Goal: Task Accomplishment & Management: Complete application form

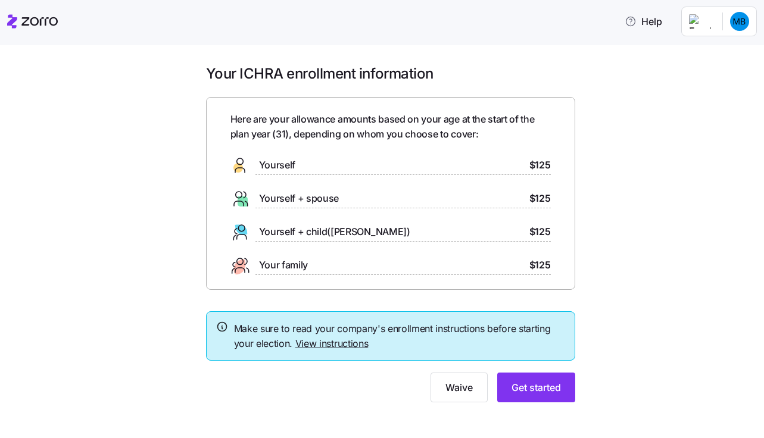
scroll to position [7, 0]
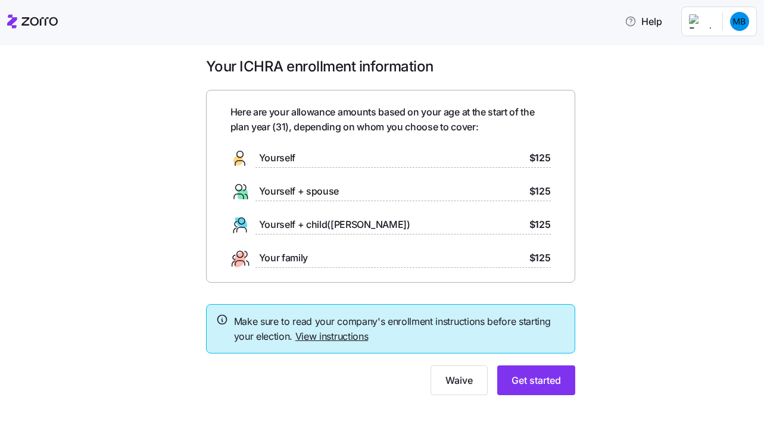
click at [340, 339] on link "View instructions" at bounding box center [331, 336] width 73 height 12
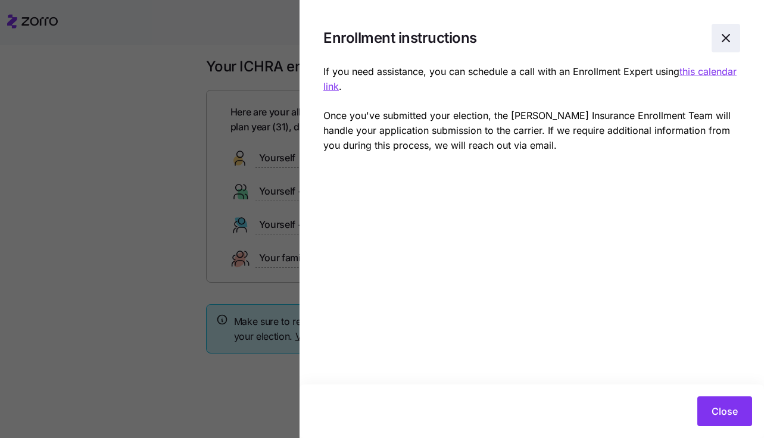
click at [725, 38] on icon "button" at bounding box center [726, 38] width 14 height 14
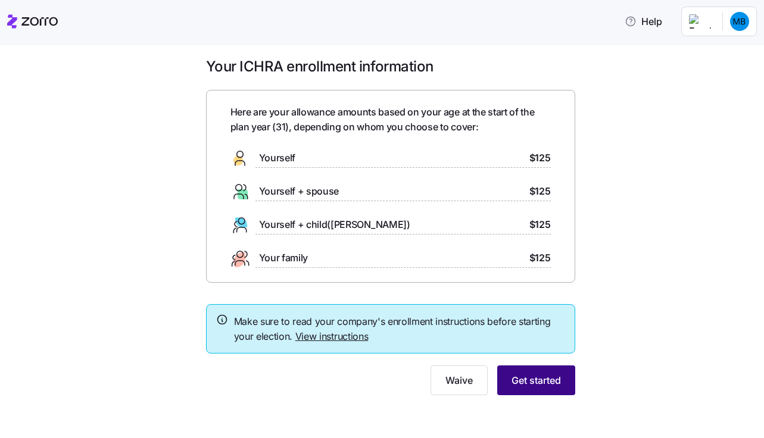
click at [528, 384] on span "Get started" at bounding box center [535, 380] width 49 height 14
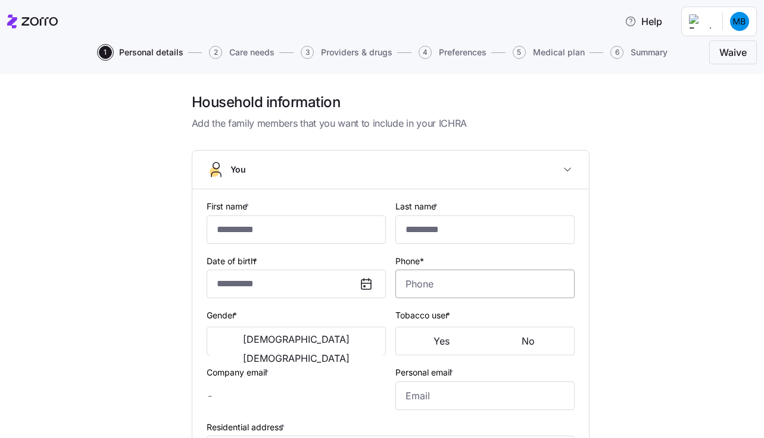
type input "********"
type input "*******"
type input "[EMAIL_ADDRESS][DOMAIN_NAME]"
type input "**********"
checkbox input "true"
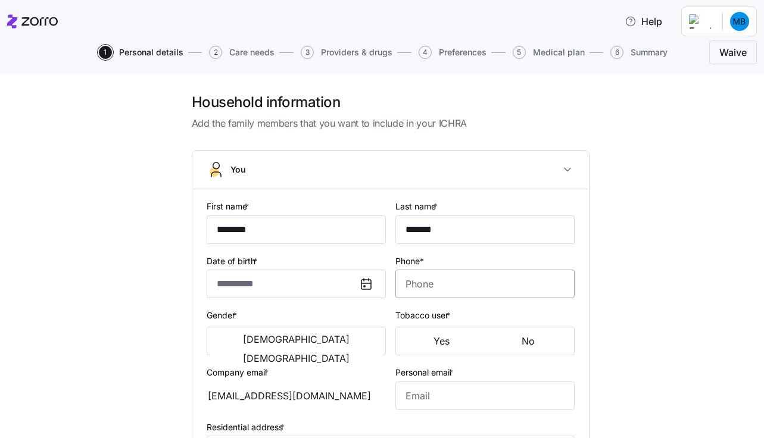
type input "**********"
type input "[PHONE_NUMBER]"
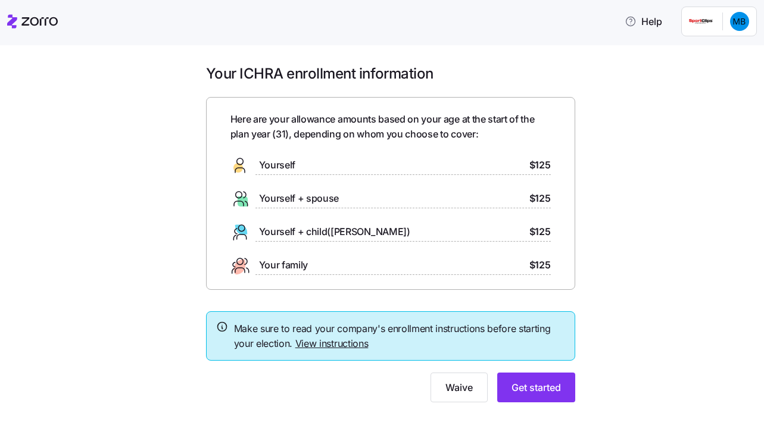
scroll to position [7, 0]
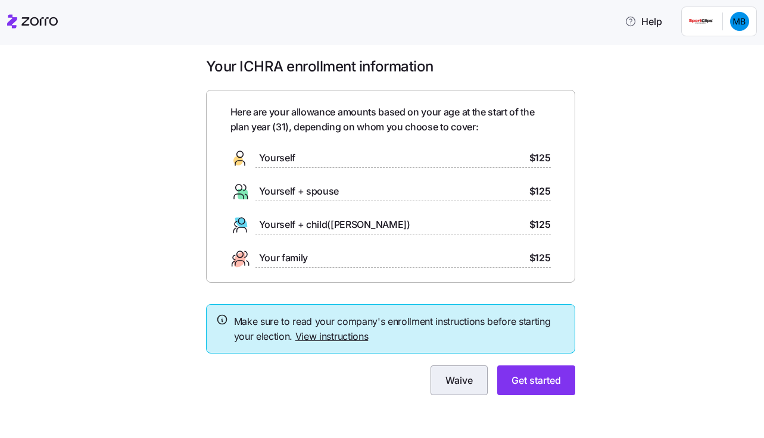
click at [469, 391] on button "Waive" at bounding box center [458, 381] width 57 height 30
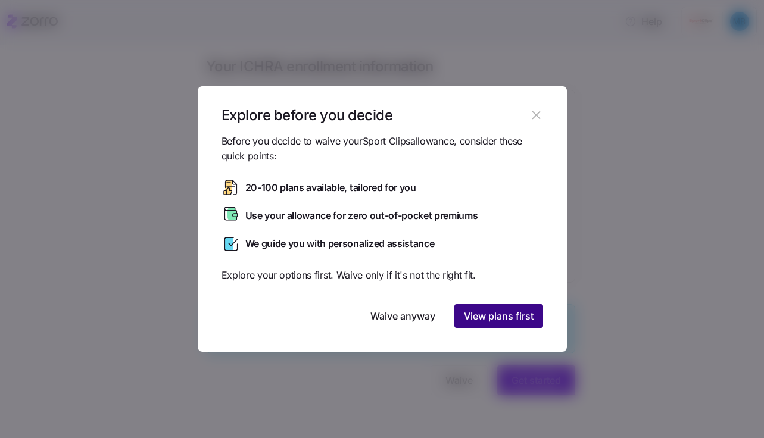
click at [473, 311] on span "View plans first" at bounding box center [499, 316] width 70 height 14
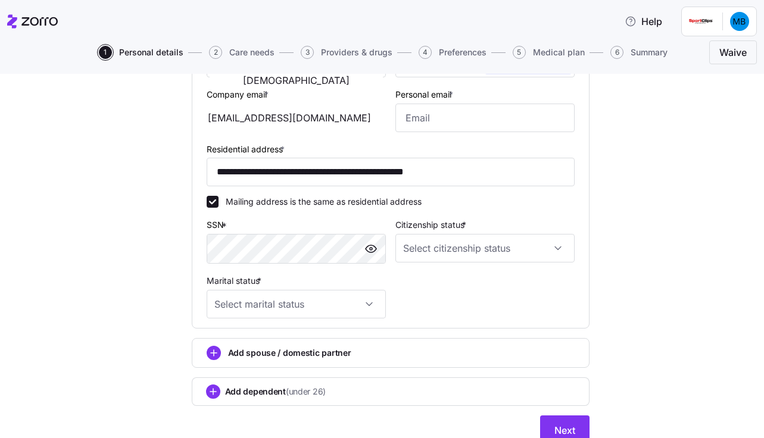
scroll to position [328, 0]
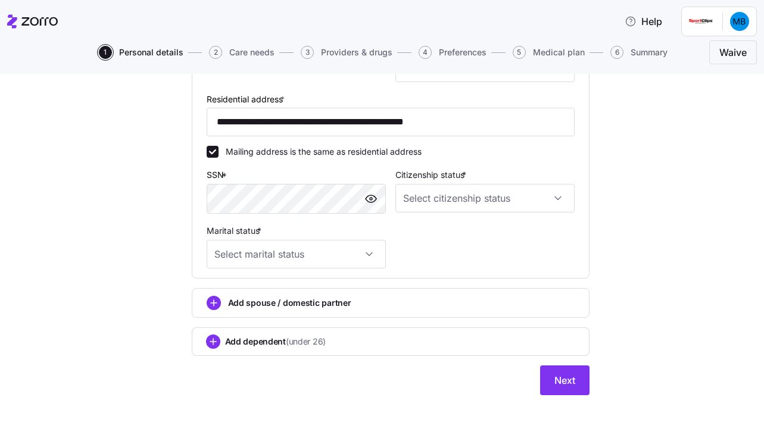
click at [567, 51] on span "Medical plan" at bounding box center [559, 52] width 52 height 8
click at [457, 192] on input "Citizenship status *" at bounding box center [484, 198] width 179 height 29
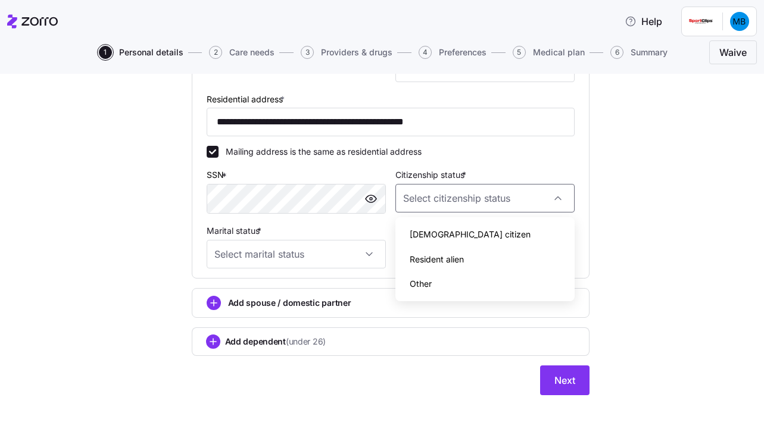
click at [441, 241] on span "[DEMOGRAPHIC_DATA] citizen" at bounding box center [470, 234] width 121 height 13
type input "[DEMOGRAPHIC_DATA] citizen"
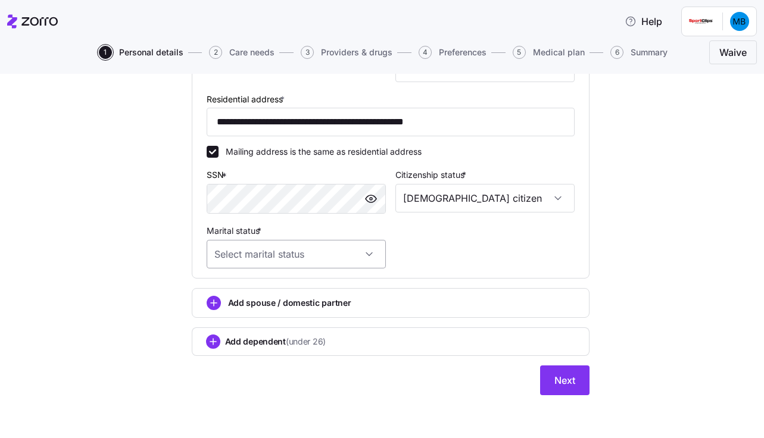
click at [359, 254] on input "Marital status *" at bounding box center [296, 254] width 179 height 29
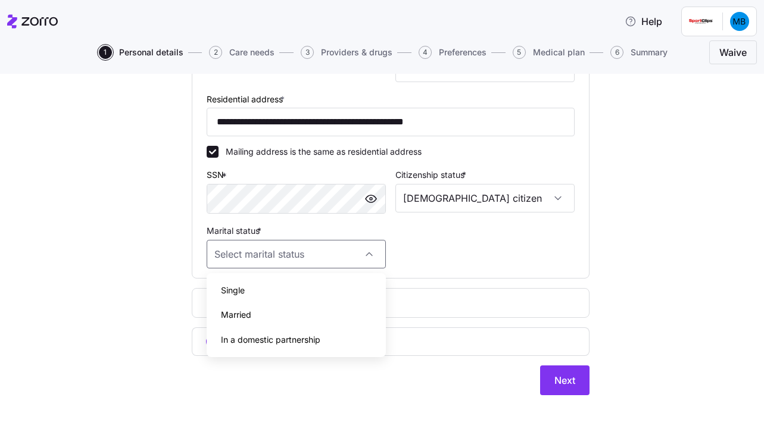
click at [267, 292] on div "Single" at bounding box center [296, 290] width 170 height 25
type input "Single"
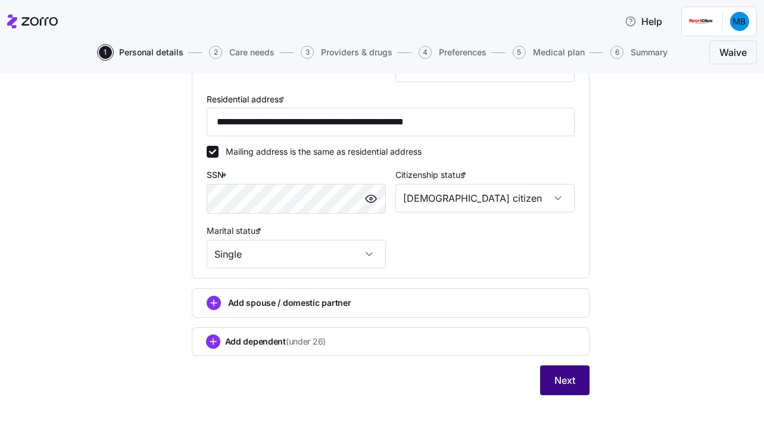
click at [547, 388] on button "Next" at bounding box center [564, 381] width 49 height 30
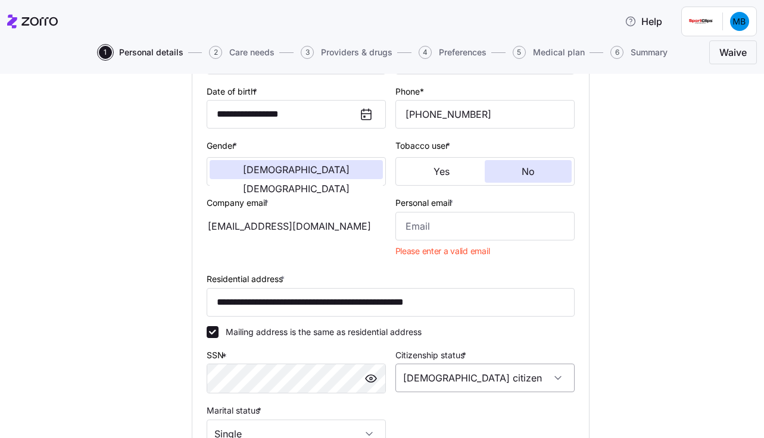
scroll to position [166, 0]
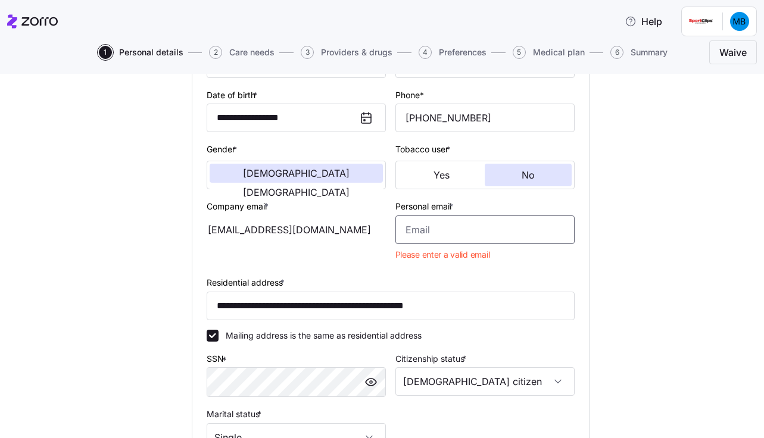
click at [426, 231] on input "Personal email *" at bounding box center [484, 230] width 179 height 29
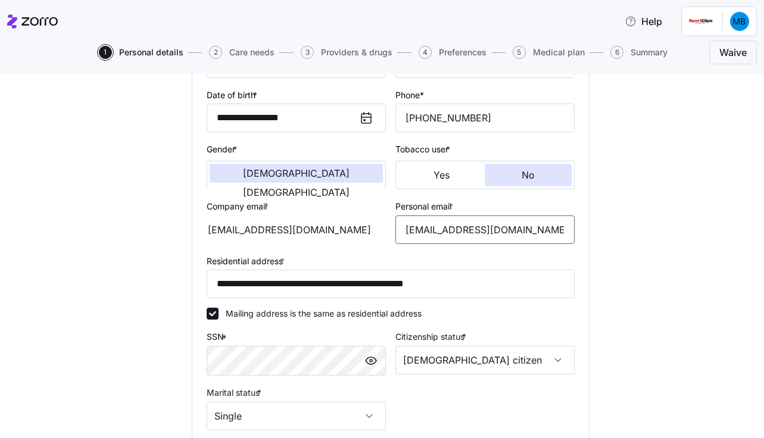
scroll to position [328, 0]
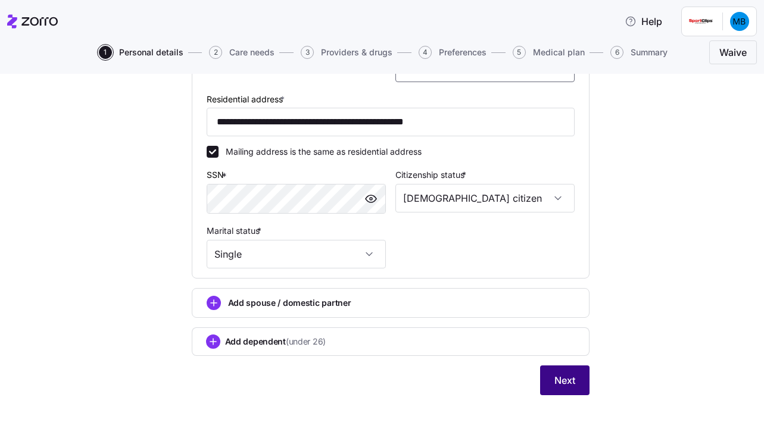
type input "[EMAIL_ADDRESS][DOMAIN_NAME]"
click at [561, 386] on span "Next" at bounding box center [564, 380] width 21 height 14
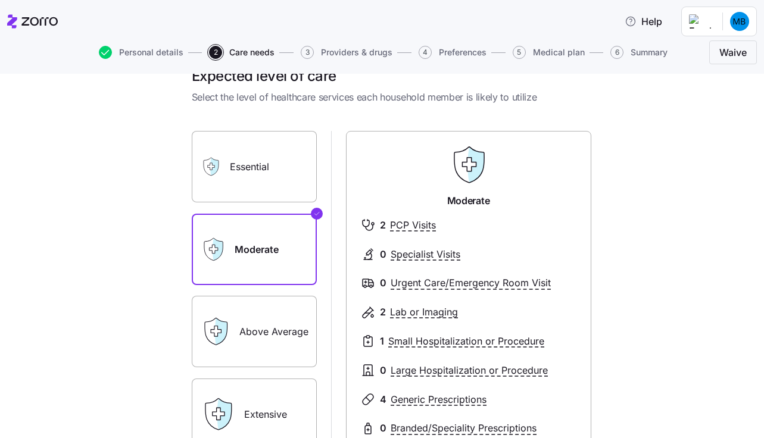
scroll to position [47, 0]
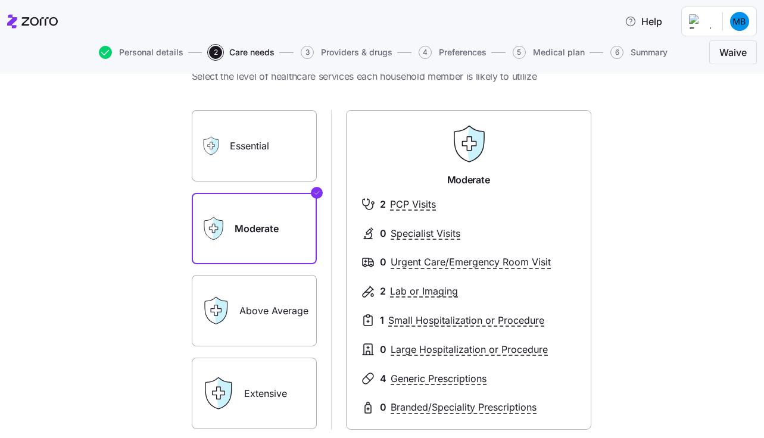
click at [261, 147] on label "Essential" at bounding box center [254, 145] width 125 height 71
click at [0, 0] on input "Essential" at bounding box center [0, 0] width 0 height 0
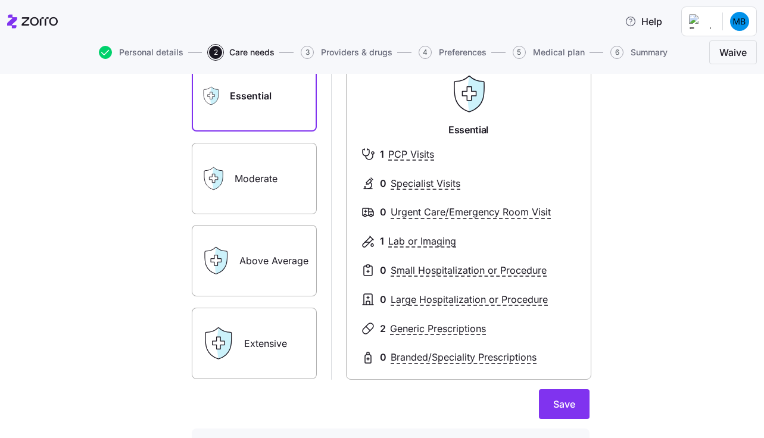
scroll to position [99, 0]
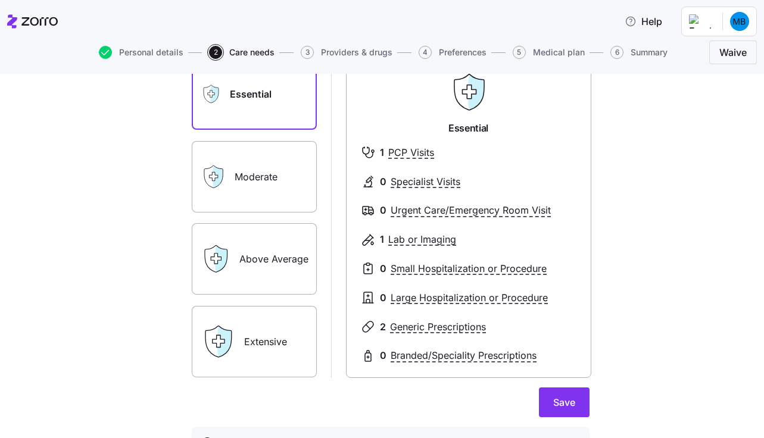
click at [276, 190] on label "Moderate" at bounding box center [254, 176] width 125 height 71
click at [0, 0] on input "Moderate" at bounding box center [0, 0] width 0 height 0
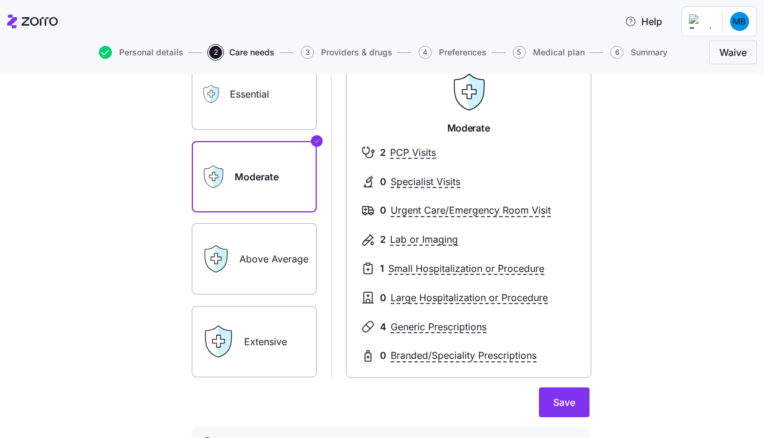
click at [288, 261] on label "Above Average" at bounding box center [254, 258] width 125 height 71
click at [0, 0] on input "Above Average" at bounding box center [0, 0] width 0 height 0
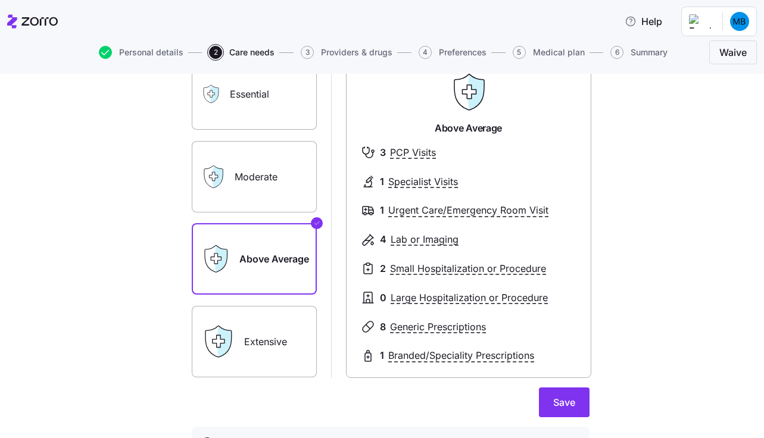
click at [274, 330] on label "Extensive" at bounding box center [254, 341] width 125 height 71
click at [0, 0] on input "Extensive" at bounding box center [0, 0] width 0 height 0
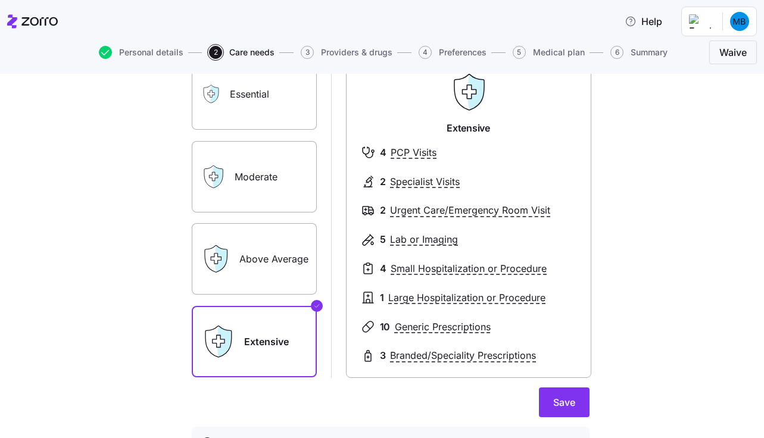
click at [253, 263] on label "Above Average" at bounding box center [254, 258] width 125 height 71
click at [0, 0] on input "Above Average" at bounding box center [0, 0] width 0 height 0
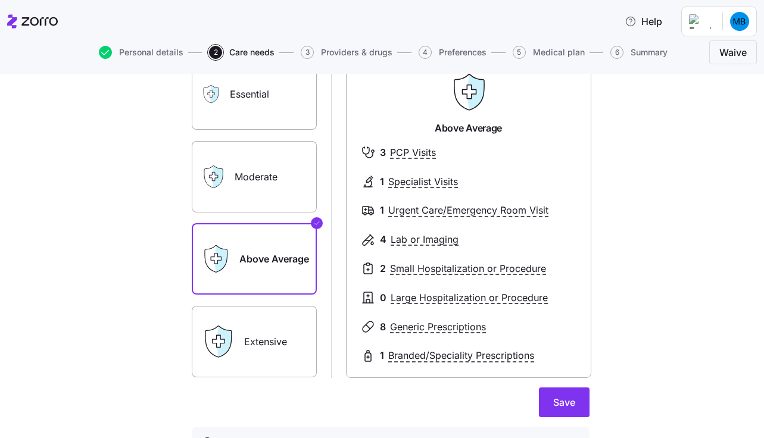
click at [281, 184] on label "Moderate" at bounding box center [254, 176] width 125 height 71
click at [0, 0] on input "Moderate" at bounding box center [0, 0] width 0 height 0
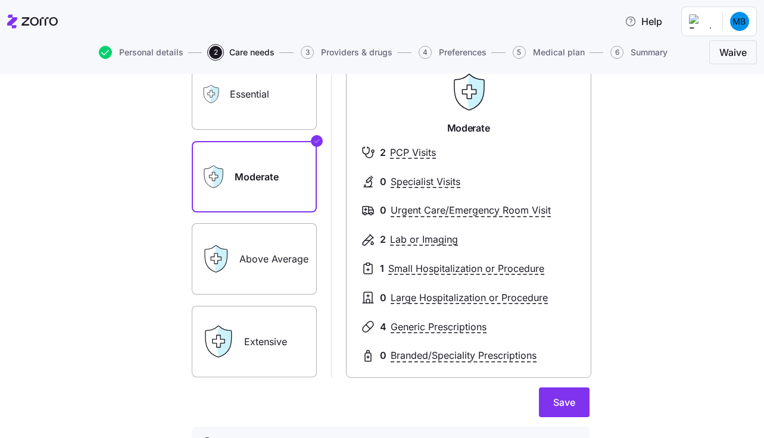
click at [278, 245] on label "Above Average" at bounding box center [254, 258] width 125 height 71
click at [0, 0] on input "Above Average" at bounding box center [0, 0] width 0 height 0
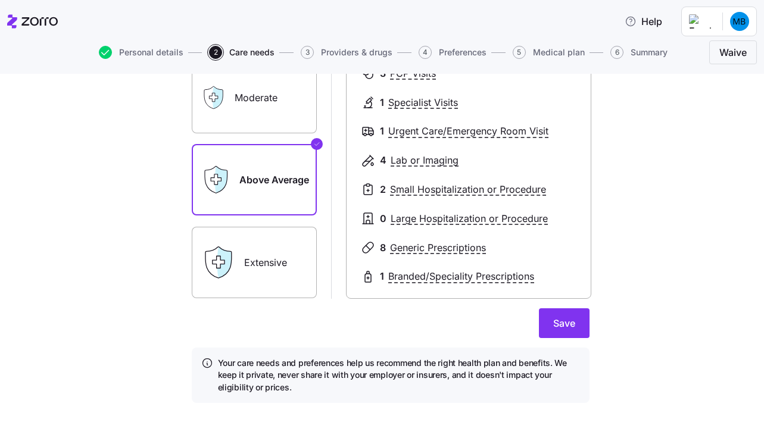
scroll to position [186, 0]
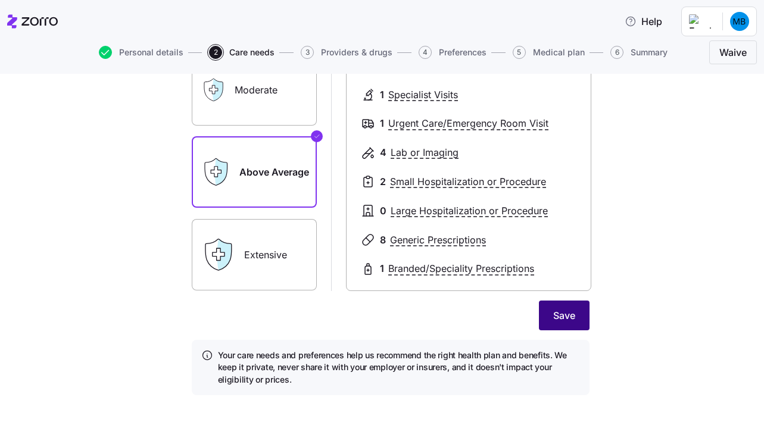
click at [562, 306] on button "Save" at bounding box center [564, 316] width 51 height 30
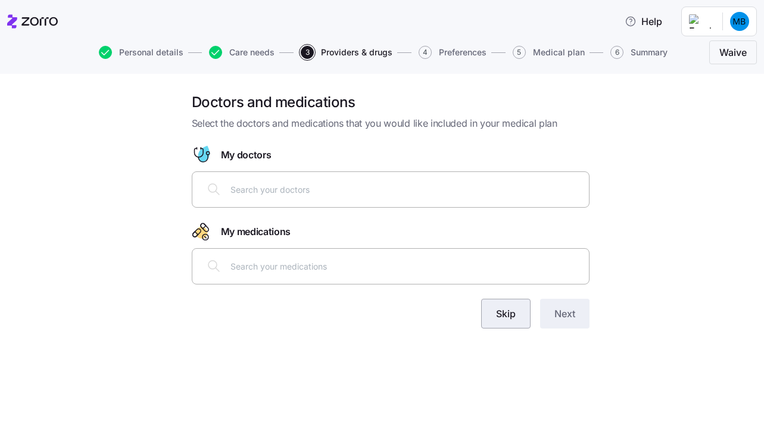
click at [510, 311] on span "Skip" at bounding box center [506, 314] width 20 height 14
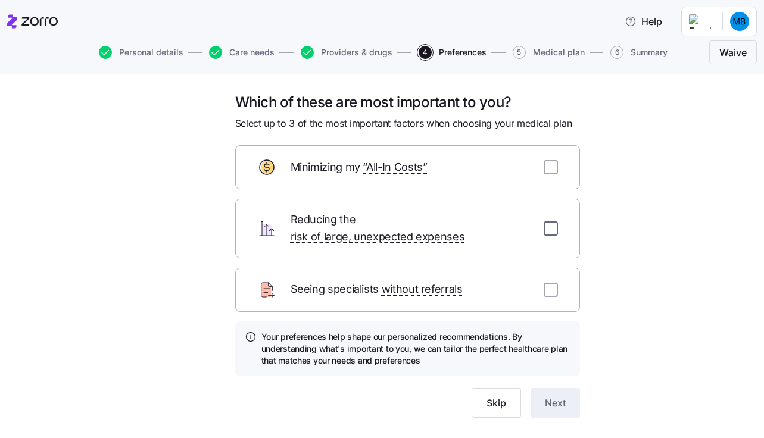
click at [554, 221] on input "checkbox" at bounding box center [551, 228] width 14 height 14
checkbox input "true"
click at [554, 164] on input "checkbox" at bounding box center [551, 167] width 14 height 14
checkbox input "true"
click at [562, 396] on span "Next" at bounding box center [555, 403] width 21 height 14
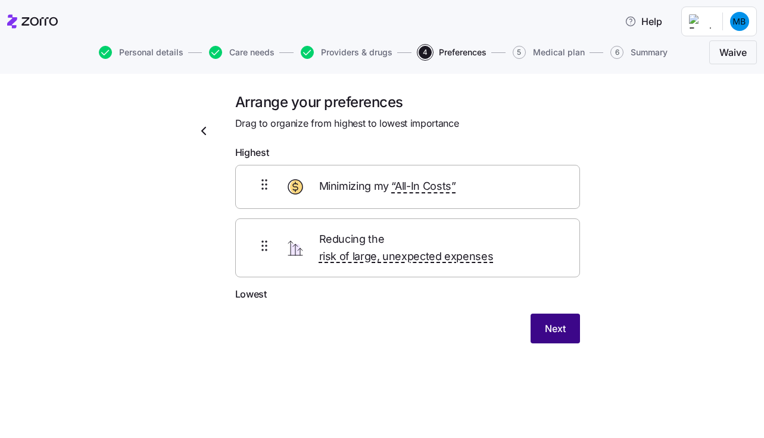
click at [563, 322] on span "Next" at bounding box center [555, 329] width 21 height 14
click at [517, 51] on span "5" at bounding box center [519, 52] width 13 height 13
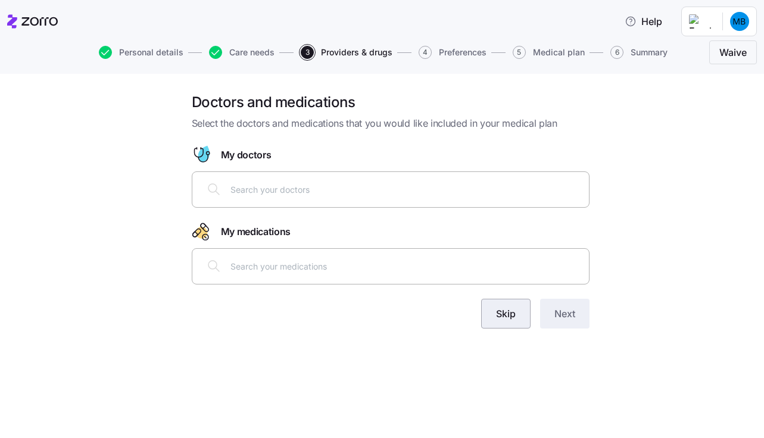
click at [511, 321] on button "Skip" at bounding box center [505, 314] width 49 height 30
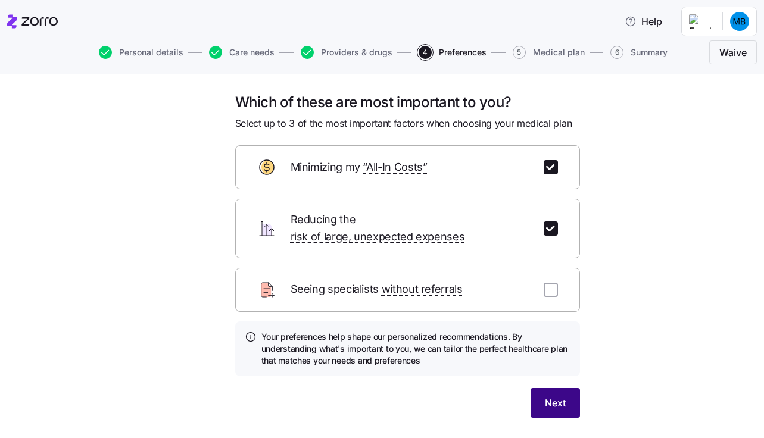
click at [548, 396] on span "Next" at bounding box center [555, 403] width 21 height 14
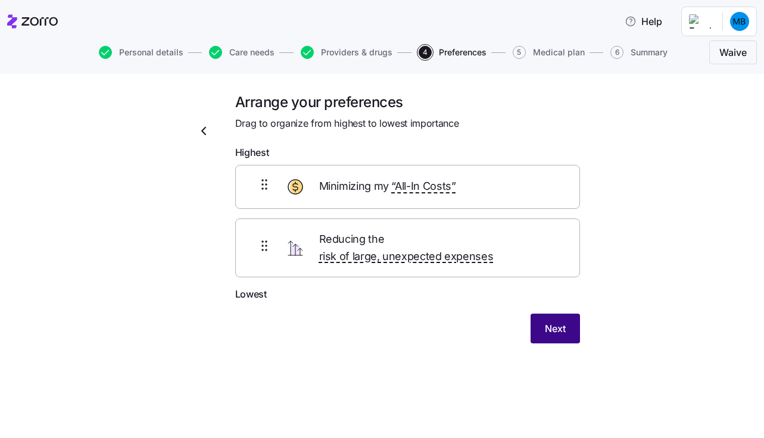
click at [548, 322] on span "Next" at bounding box center [555, 329] width 21 height 14
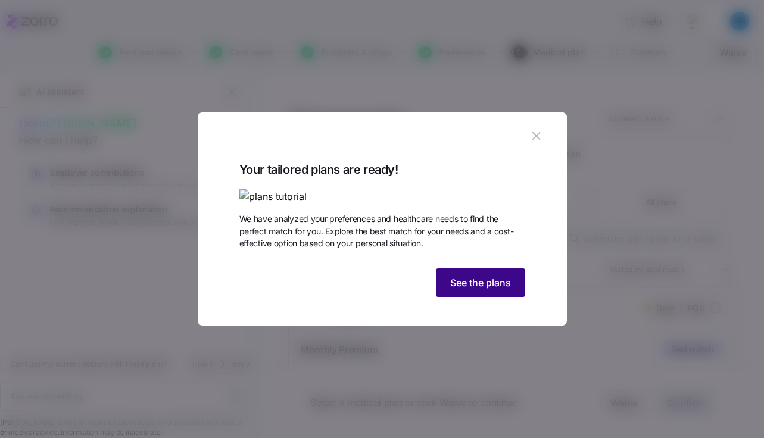
click at [481, 290] on span "See the plans" at bounding box center [480, 283] width 61 height 14
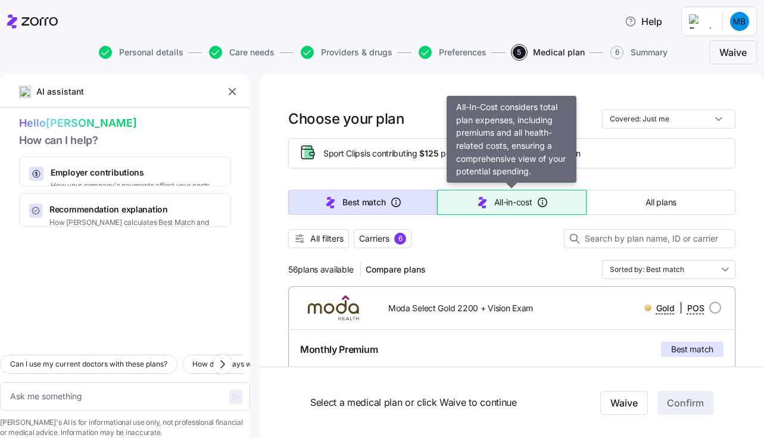
click at [506, 208] on span "All-in-cost" at bounding box center [513, 202] width 38 height 12
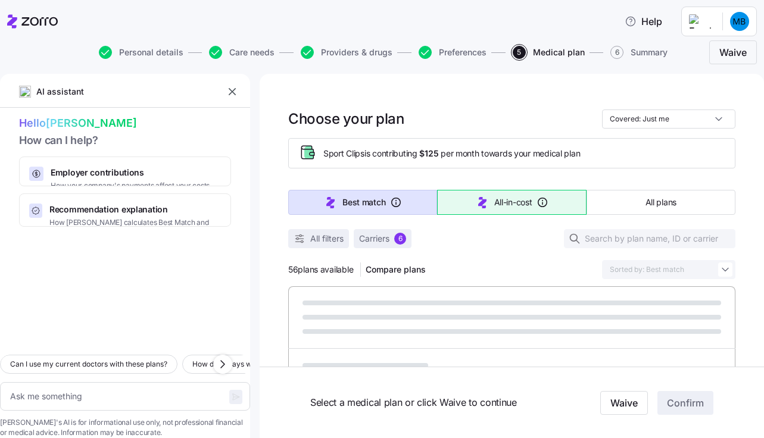
type textarea "x"
type input "Sorted by: All-in-cost"
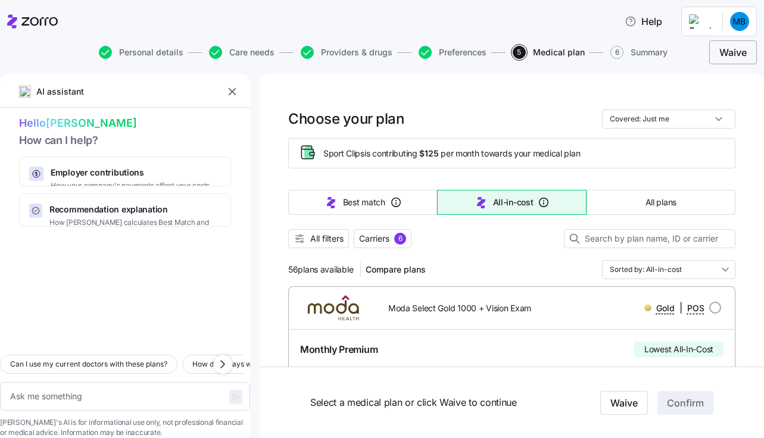
click at [737, 58] on span "Waive" at bounding box center [732, 52] width 27 height 14
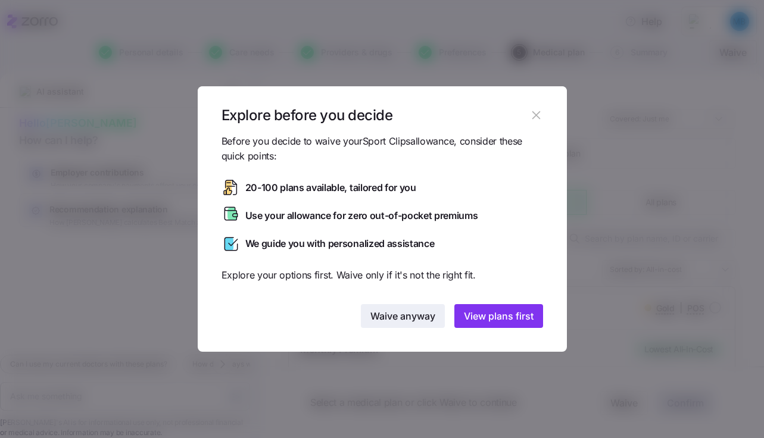
click at [409, 314] on span "Waive anyway" at bounding box center [402, 316] width 65 height 14
type textarea "x"
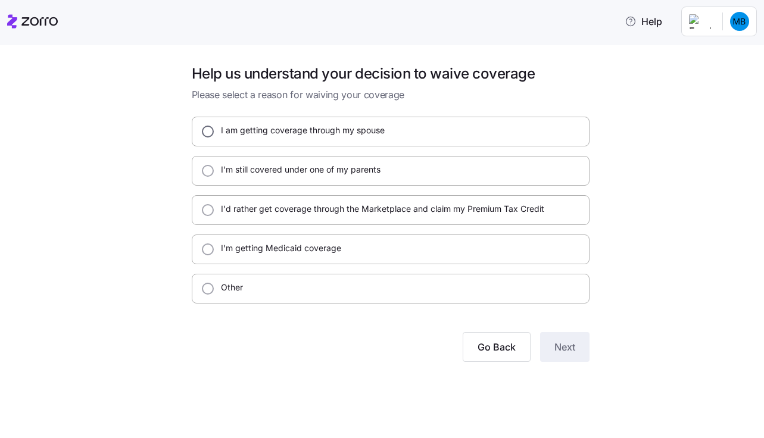
click at [207, 133] on input "I am getting coverage through my spouse" at bounding box center [208, 132] width 12 height 12
radio input "true"
click at [541, 345] on button "Next" at bounding box center [564, 347] width 49 height 30
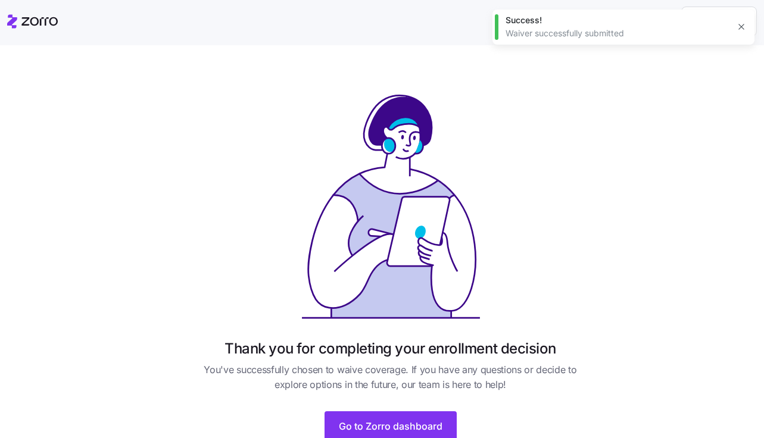
scroll to position [46, 0]
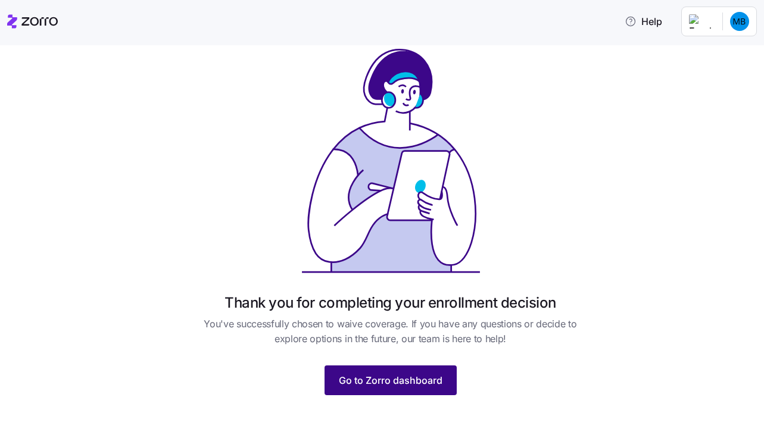
click at [401, 385] on span "Go to Zorro dashboard" at bounding box center [391, 380] width 104 height 14
